Goal: Information Seeking & Learning: Learn about a topic

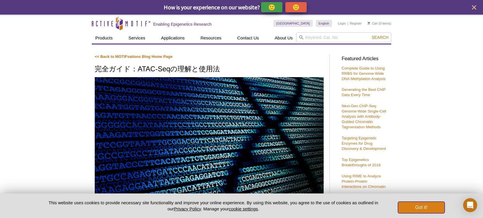
click at [413, 208] on button "Got it!" at bounding box center [421, 208] width 47 height 12
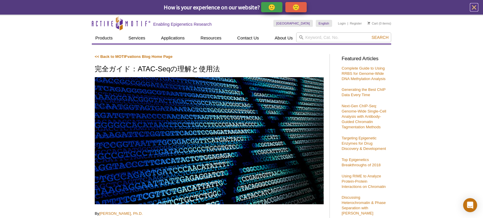
click at [476, 7] on icon "close" at bounding box center [474, 7] width 7 height 7
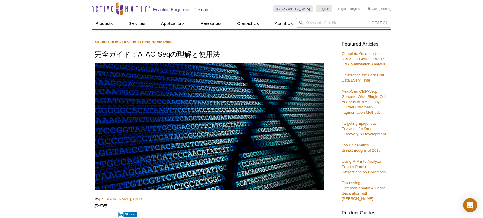
click at [233, 51] on h1 "完全ガイド：ATAC-Seqの理解と使用法" at bounding box center [209, 55] width 229 height 8
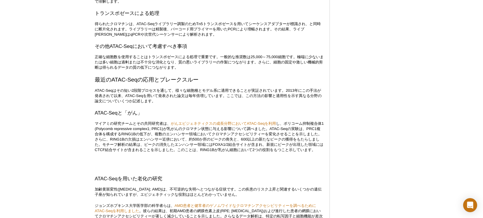
scroll to position [849, 0]
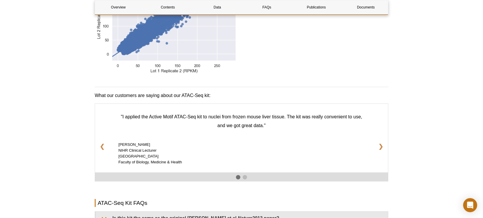
scroll to position [928, 0]
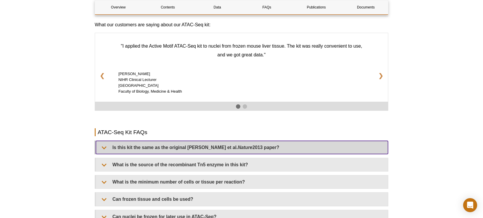
click at [257, 144] on summary "Is this kit the same as the original Buenrostro et al. Nature 2013 paper?" at bounding box center [242, 147] width 292 height 13
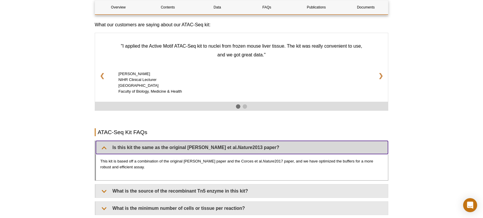
click at [252, 143] on summary "Is this kit the same as the original Buenrostro et al. Nature 2013 paper?" at bounding box center [242, 147] width 292 height 13
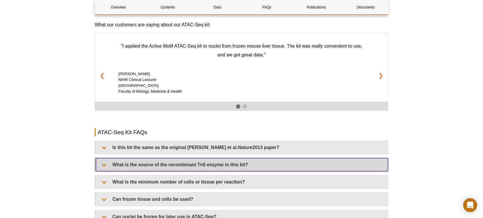
click at [237, 158] on summary "What is the source of the recombinant Tn5 enzyme in this kit?" at bounding box center [242, 164] width 292 height 13
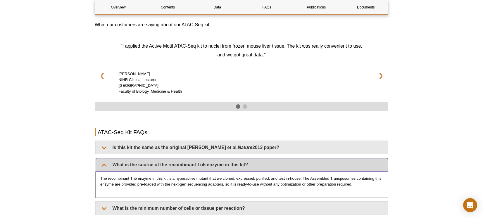
click at [237, 158] on summary "What is the source of the recombinant Tn5 enzyme in this kit?" at bounding box center [242, 164] width 292 height 13
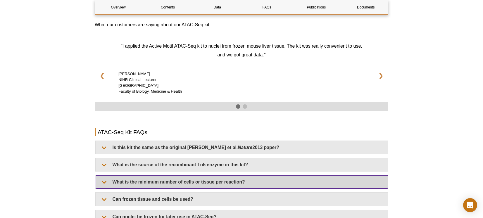
click at [214, 177] on summary "What is the minimum number of cells or tissue per reaction?" at bounding box center [242, 181] width 292 height 13
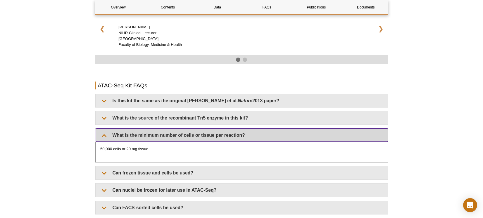
scroll to position [976, 0]
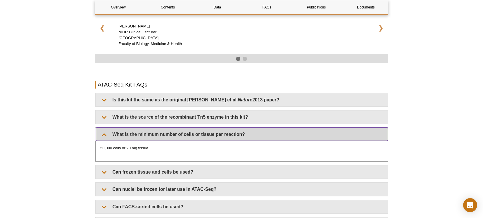
click at [161, 130] on summary "What is the minimum number of cells or tissue per reaction?" at bounding box center [242, 134] width 292 height 13
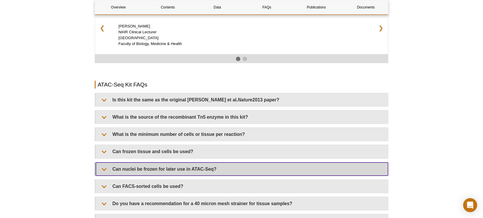
click at [168, 163] on summary "Can nuclei be frozen for later use in ATAC-Seq?" at bounding box center [242, 169] width 292 height 13
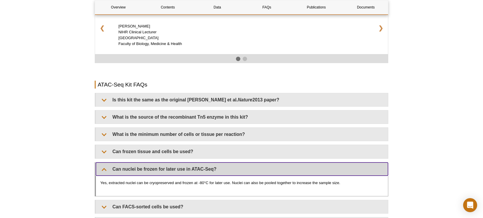
click at [169, 163] on summary "Can nuclei be frozen for later use in ATAC-Seq?" at bounding box center [242, 169] width 292 height 13
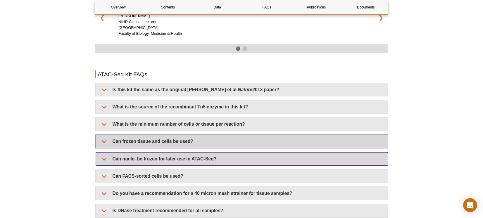
scroll to position [997, 0]
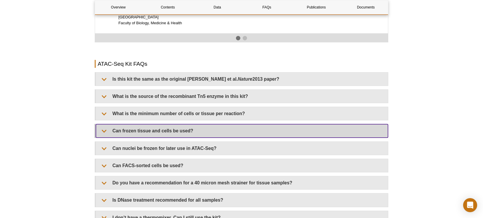
click at [173, 124] on summary "Can frozen tissue and cells be used?" at bounding box center [242, 130] width 292 height 13
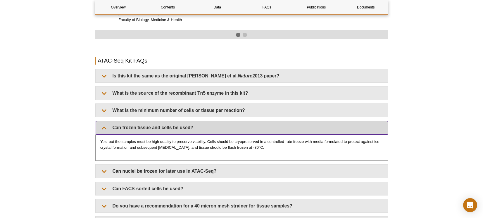
scroll to position [1000, 0]
click at [171, 121] on summary "Can frozen tissue and cells be used?" at bounding box center [242, 127] width 292 height 13
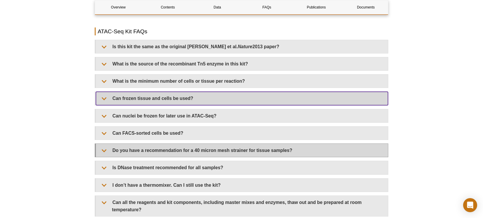
scroll to position [1032, 0]
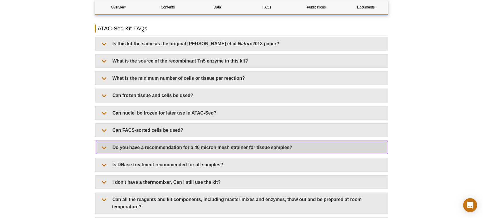
click at [161, 141] on summary "Do you have a recommendation for a 40 micron mesh strainer for tissue samples?" at bounding box center [242, 147] width 292 height 13
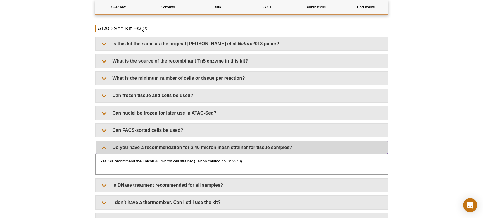
click at [161, 141] on summary "Do you have a recommendation for a 40 micron mesh strainer for tissue samples?" at bounding box center [242, 147] width 292 height 13
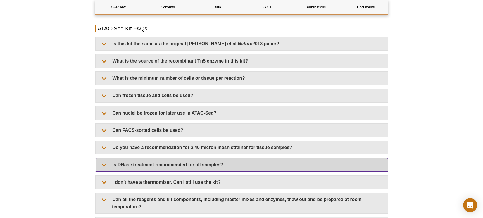
click at [161, 158] on summary "Is DNase treatment recommended for all samples?" at bounding box center [242, 164] width 292 height 13
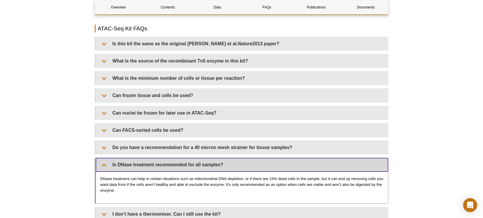
click at [161, 158] on summary "Is DNase treatment recommended for all samples?" at bounding box center [242, 164] width 292 height 13
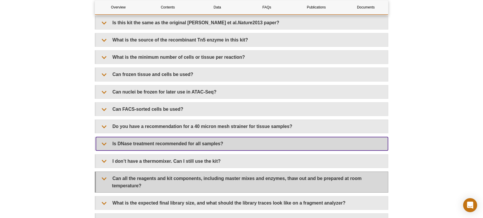
scroll to position [1055, 0]
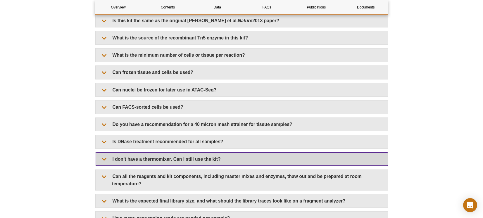
click at [166, 153] on summary "I don’t have a thermomixer. Can I still use the kit?" at bounding box center [242, 159] width 292 height 13
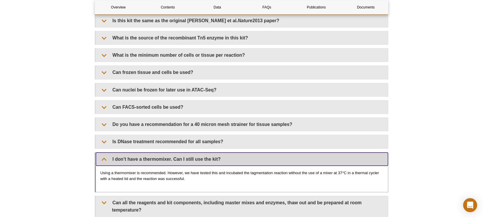
click at [166, 153] on summary "I don’t have a thermomixer. Can I still use the kit?" at bounding box center [242, 159] width 292 height 13
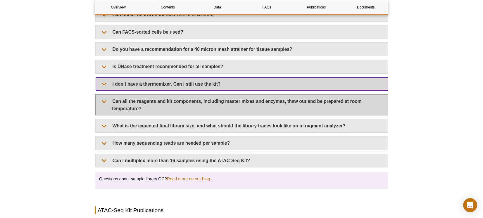
scroll to position [1131, 0]
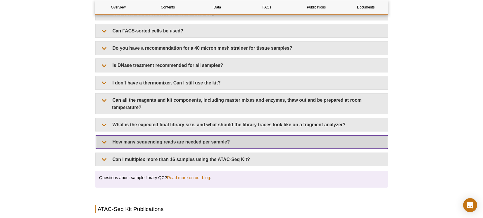
click at [193, 135] on summary "How many sequencing reads are needed per sample?" at bounding box center [242, 141] width 292 height 13
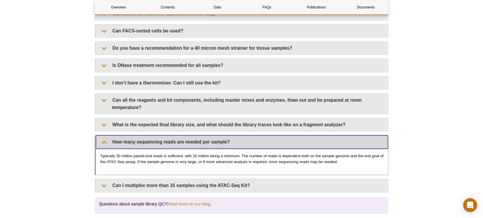
click at [189, 135] on summary "How many sequencing reads are needed per sample?" at bounding box center [242, 141] width 292 height 13
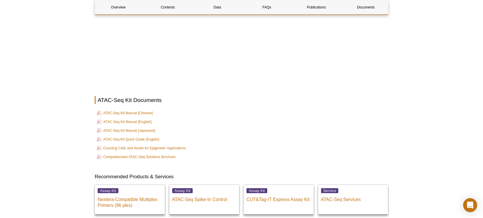
scroll to position [1529, 0]
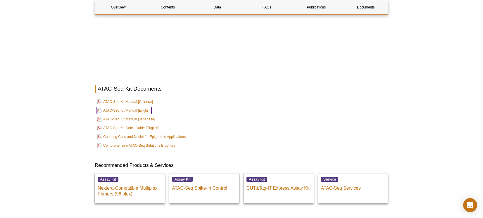
click at [127, 107] on link "ATAC-Seq Kit Manual [English]" at bounding box center [124, 110] width 55 height 7
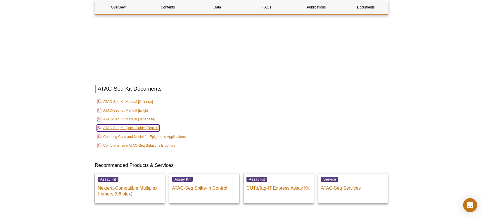
click at [145, 125] on link "ATAC-Seq Kit Quick Guide [English]" at bounding box center [128, 128] width 63 height 7
click at [162, 133] on link "Counting Cells and Nuclei for Epigenetic Applications" at bounding box center [141, 136] width 89 height 7
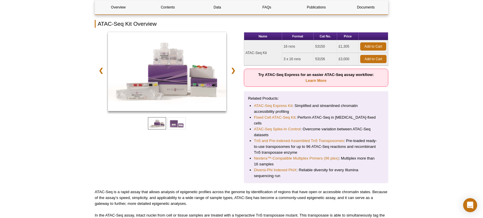
scroll to position [6, 0]
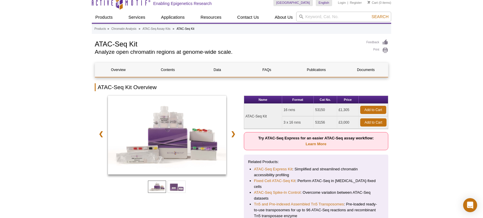
click at [228, 136] on div at bounding box center [167, 136] width 145 height 81
click at [236, 132] on link "❯" at bounding box center [233, 133] width 13 height 13
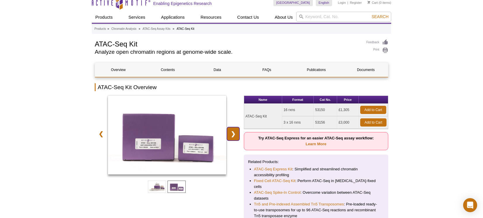
click at [236, 132] on link "❯" at bounding box center [233, 133] width 13 height 13
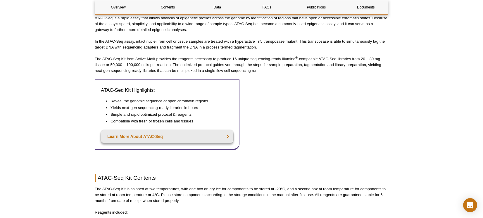
scroll to position [254, 0]
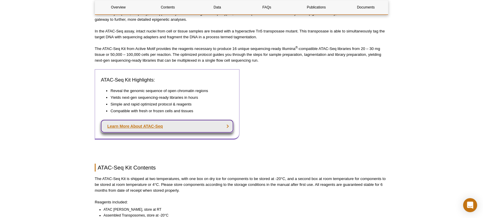
click at [226, 120] on link "Learn More About ATAC-Seq" at bounding box center [167, 126] width 133 height 13
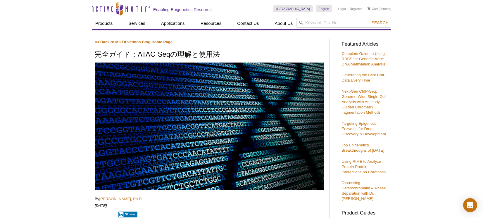
scroll to position [0, 0]
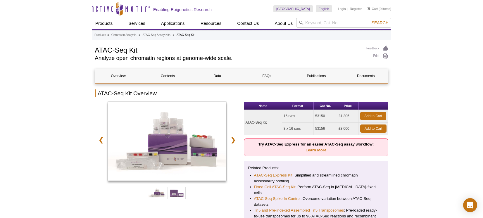
drag, startPoint x: 273, startPoint y: 123, endPoint x: 247, endPoint y: 123, distance: 26.3
click at [247, 123] on td "ATAC-Seq Kit" at bounding box center [263, 122] width 38 height 25
copy td "ATAC-Seq Kit"
click at [318, 117] on td "53150" at bounding box center [325, 116] width 23 height 13
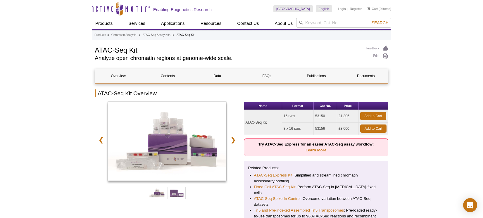
copy td "53150"
